Goal: Transaction & Acquisition: Obtain resource

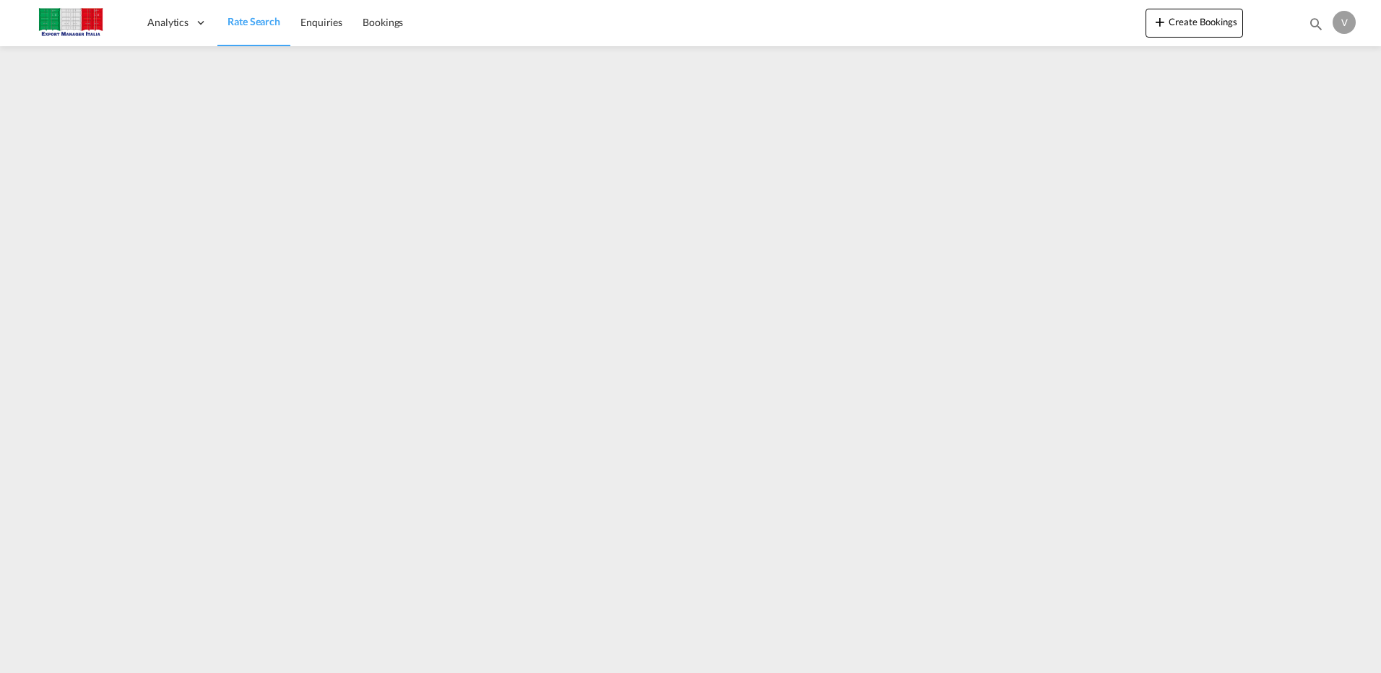
click at [230, 25] on span "Rate Search" at bounding box center [254, 21] width 53 height 12
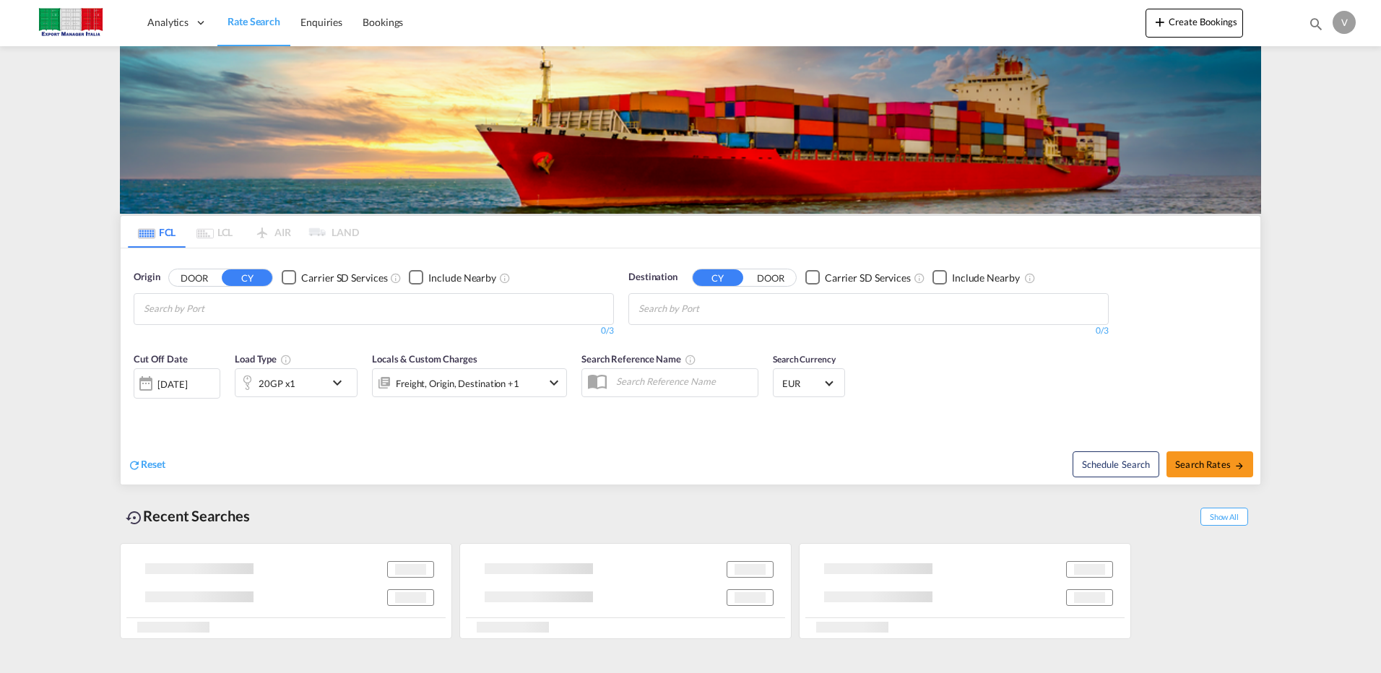
click at [183, 277] on button "DOOR" at bounding box center [194, 277] width 51 height 17
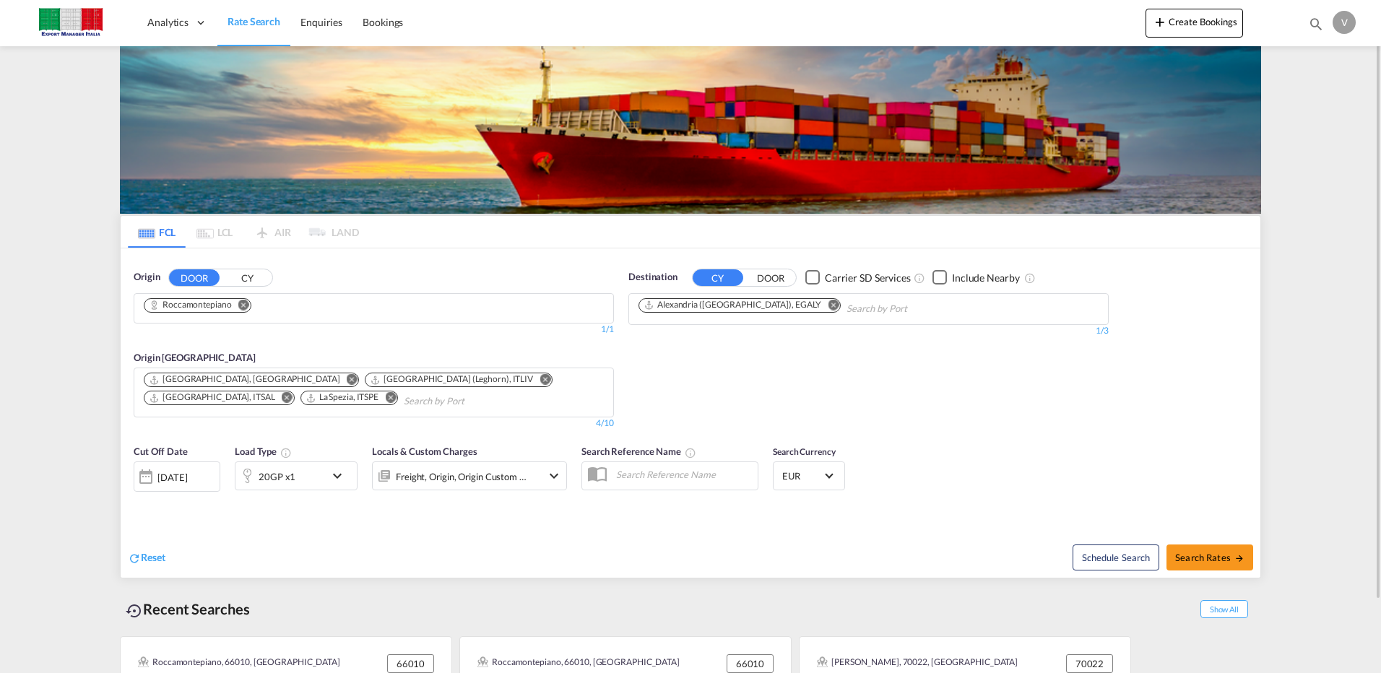
click at [243, 306] on md-icon "Remove" at bounding box center [243, 304] width 11 height 11
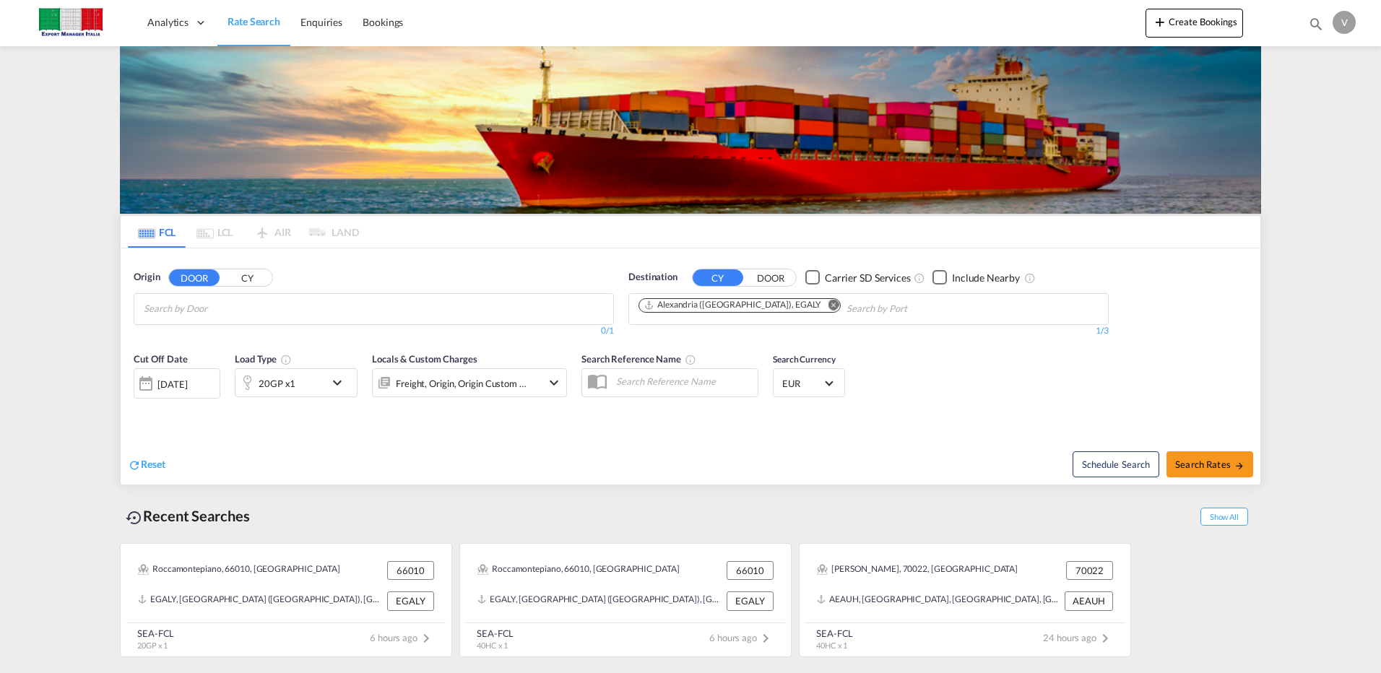
click at [241, 310] on input "Chips input." at bounding box center [212, 309] width 137 height 23
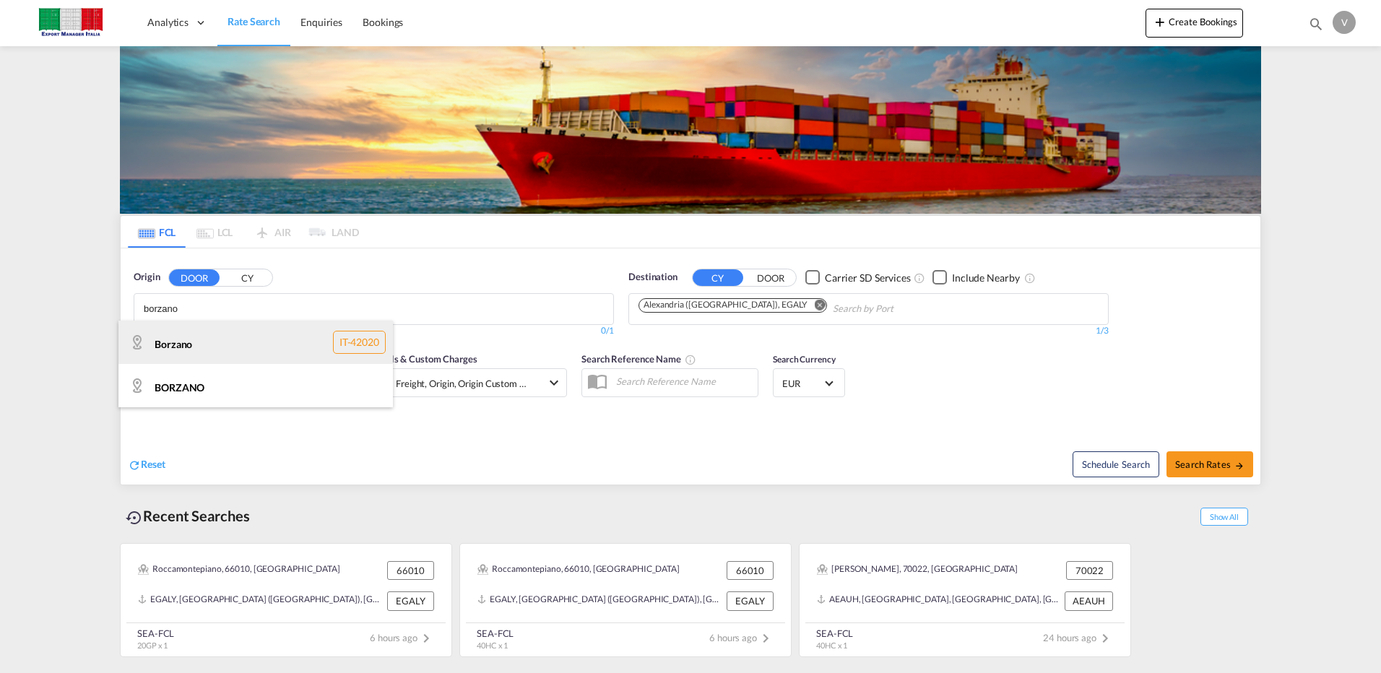
type input "borzano"
click at [193, 350] on div "Borzano IT-42020" at bounding box center [255, 342] width 274 height 43
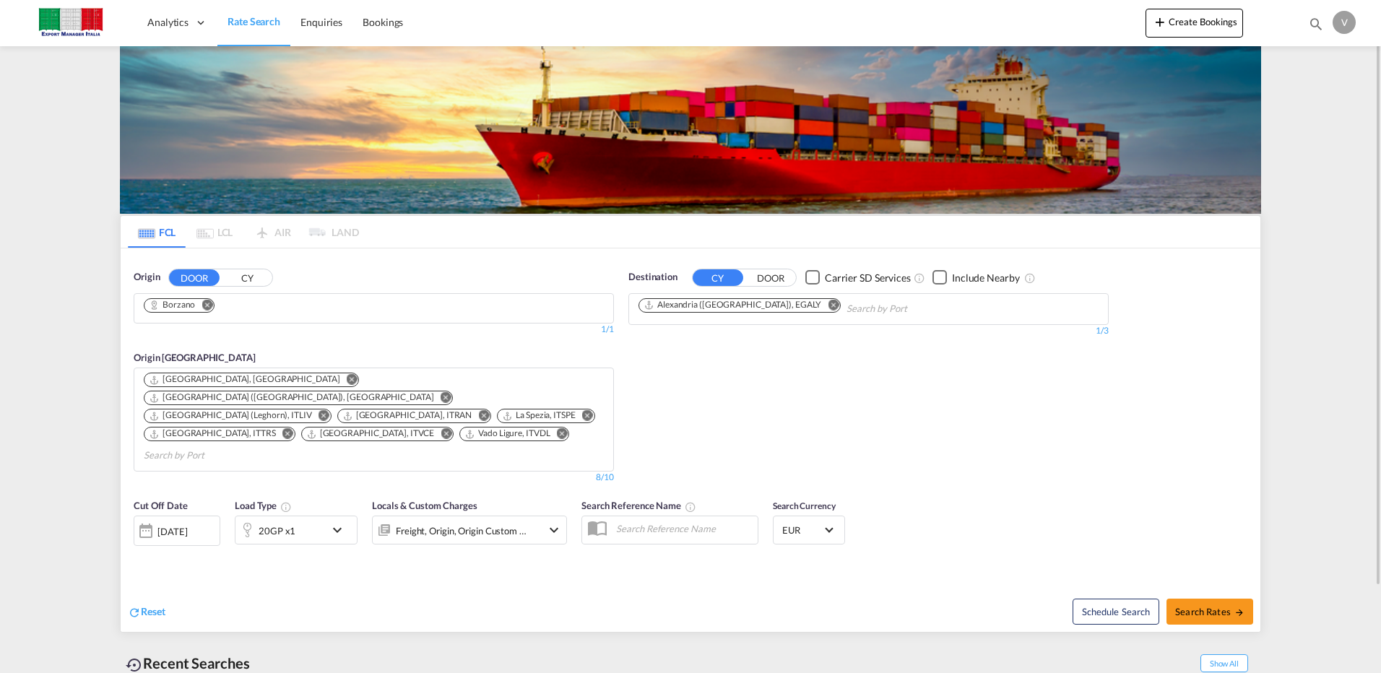
click at [828, 305] on md-icon "Remove" at bounding box center [833, 304] width 11 height 11
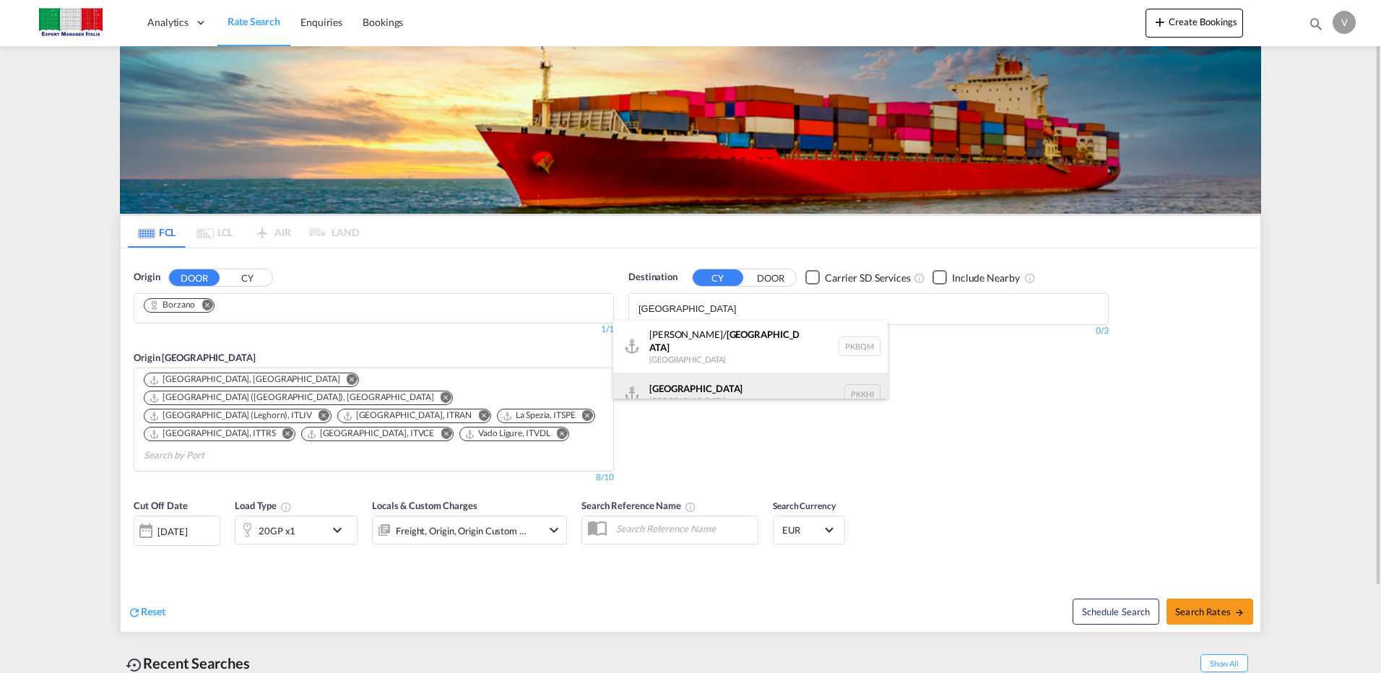
type input "[GEOGRAPHIC_DATA]"
click at [691, 383] on div "Karachi [GEOGRAPHIC_DATA] PKKHI" at bounding box center [750, 394] width 274 height 43
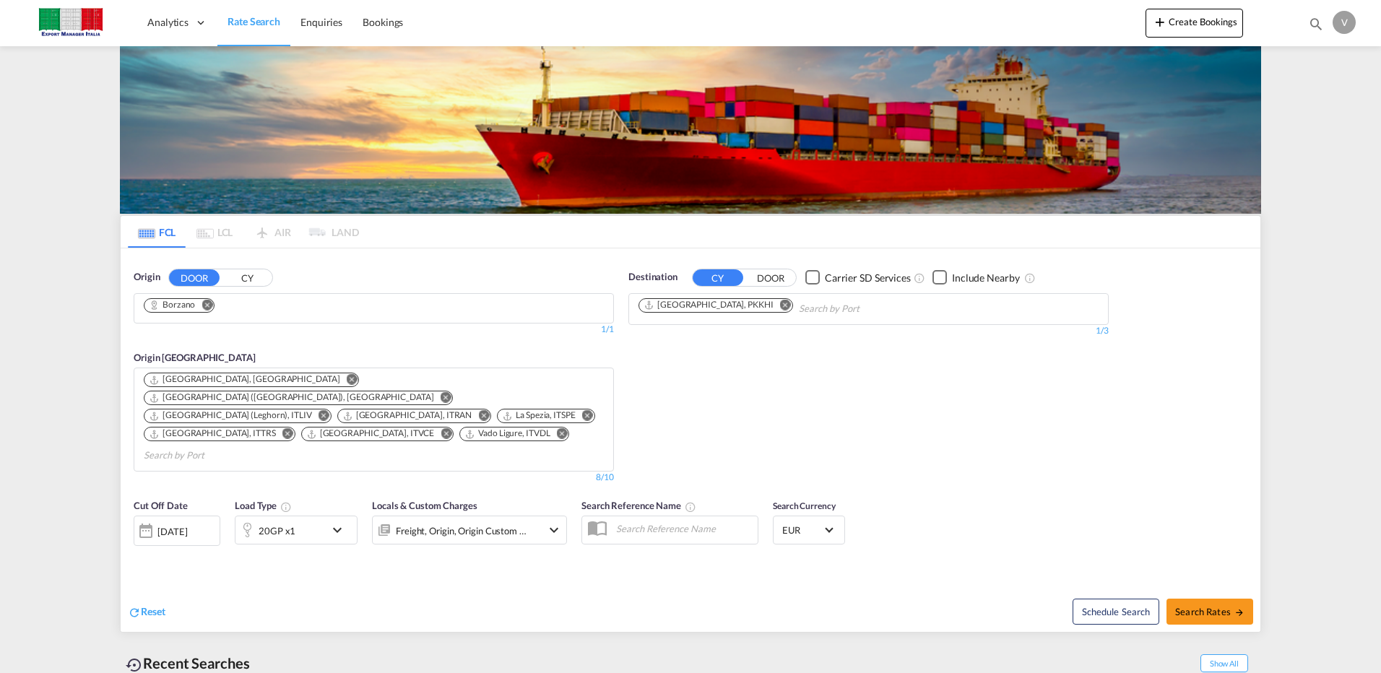
click at [347, 378] on md-icon "Remove" at bounding box center [352, 379] width 11 height 11
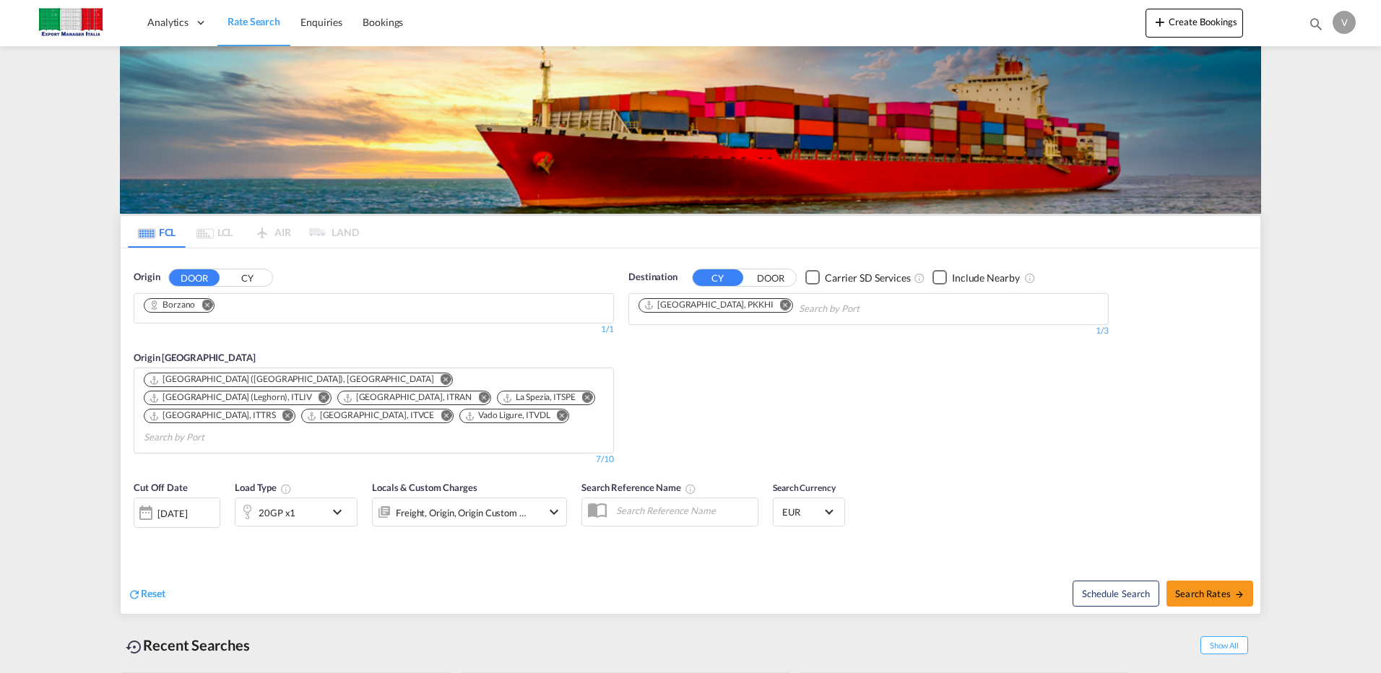
click at [557, 410] on md-icon "Remove" at bounding box center [562, 415] width 11 height 11
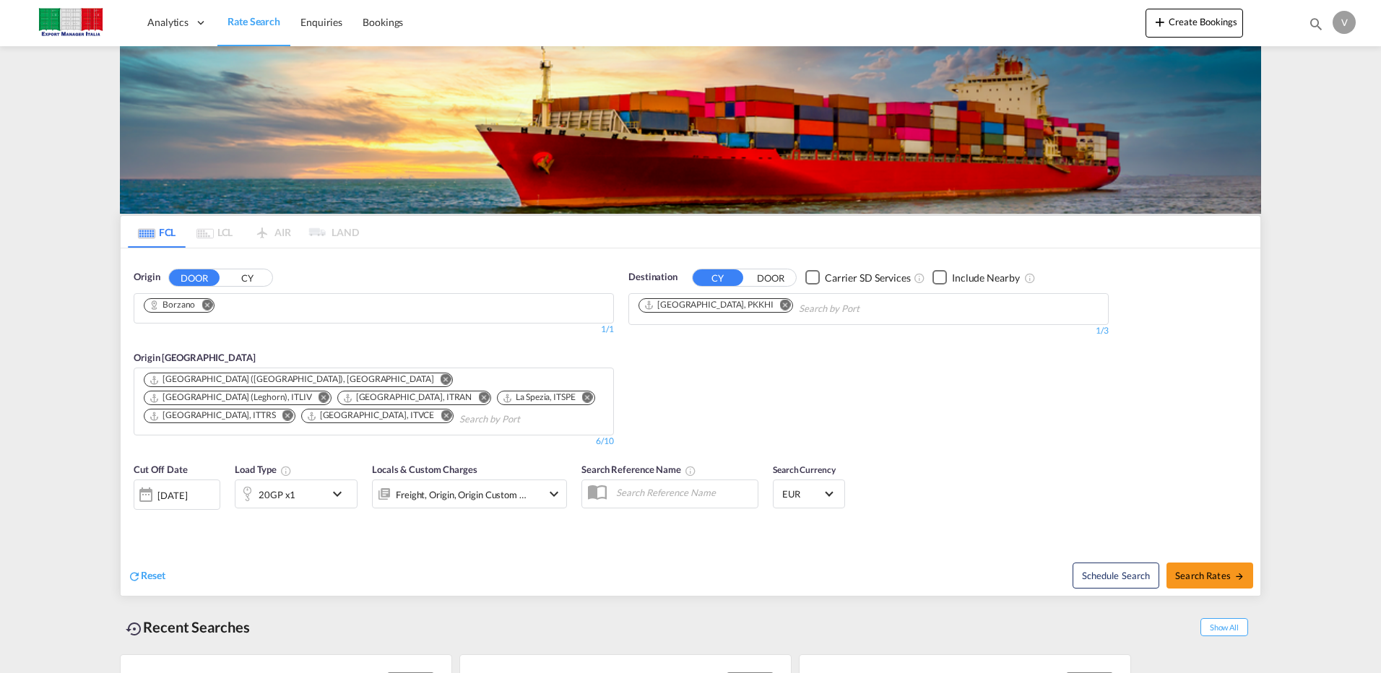
click at [293, 410] on md-icon "Remove" at bounding box center [287, 415] width 11 height 11
click at [335, 485] on md-icon "icon-chevron-down" at bounding box center [341, 493] width 25 height 17
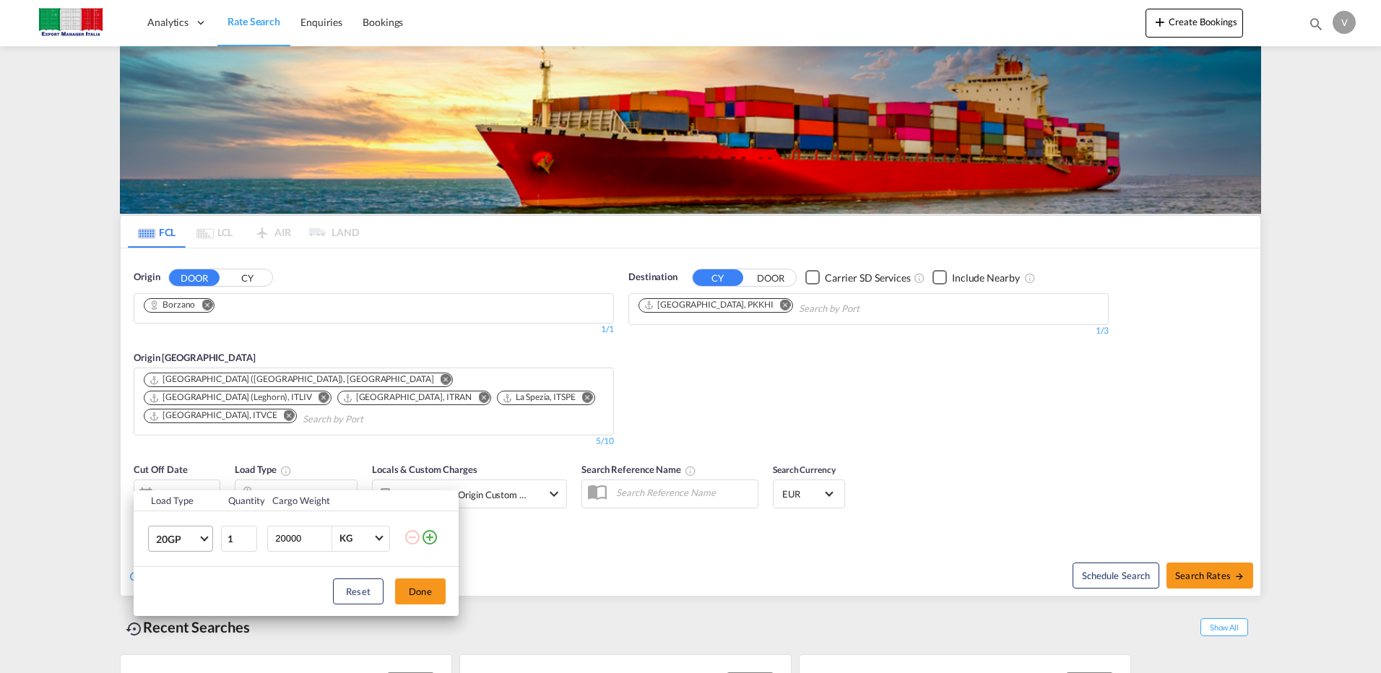
click at [199, 544] on md-select-value "20GP" at bounding box center [184, 539] width 58 height 25
click at [169, 566] on div "40HC" at bounding box center [169, 568] width 27 height 14
click at [434, 581] on button "Done" at bounding box center [420, 592] width 51 height 26
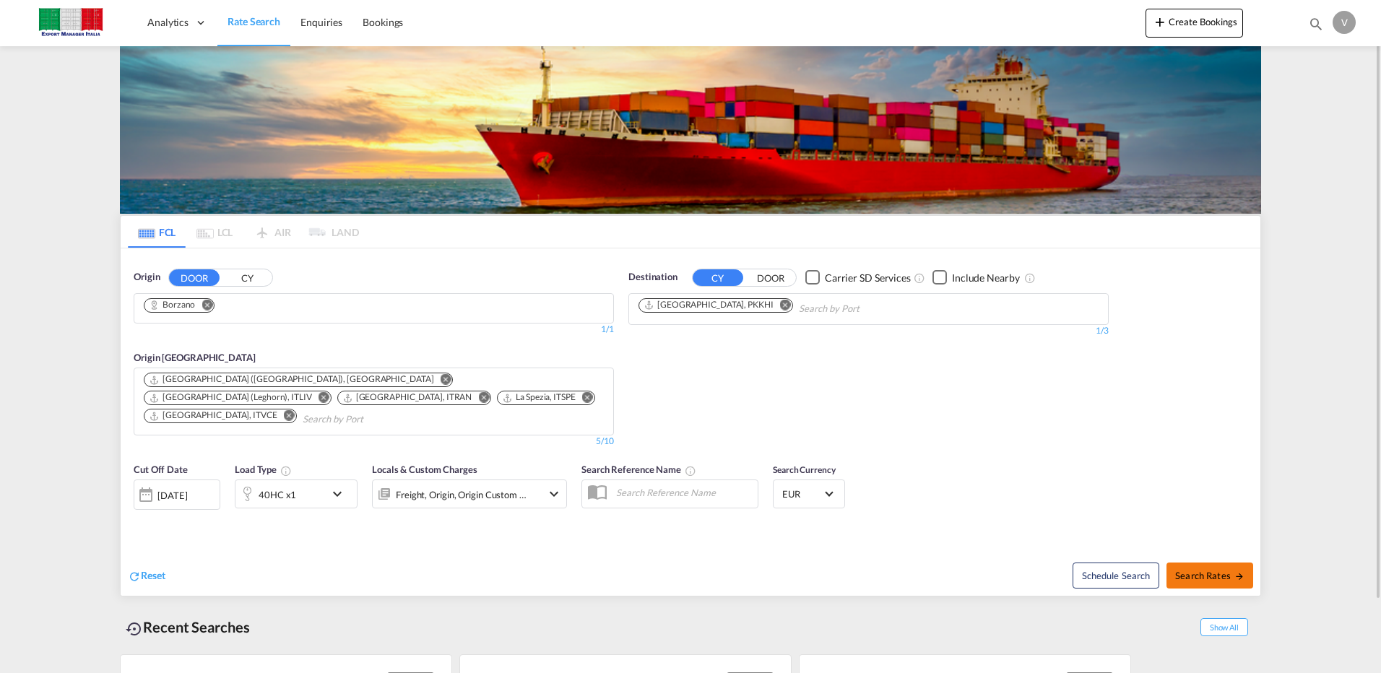
click at [1197, 570] on span "Search Rates" at bounding box center [1209, 576] width 69 height 12
type input "[GEOGRAPHIC_DATA] to PKKHI / [DATE]"
